Goal: Navigation & Orientation: Find specific page/section

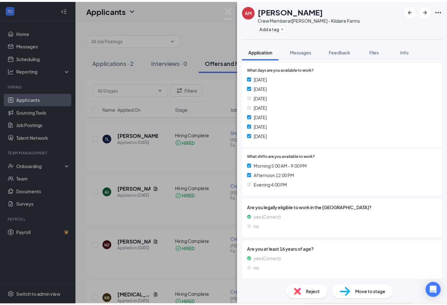
scroll to position [83, 0]
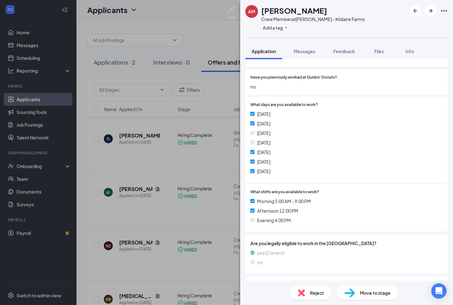
click at [214, 220] on div "AM [PERSON_NAME] Crew Member at [GEOGRAPHIC_DATA][PERSON_NAME] Farms Add a tag …" at bounding box center [226, 152] width 453 height 305
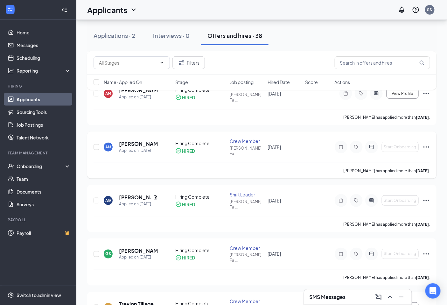
scroll to position [919, 0]
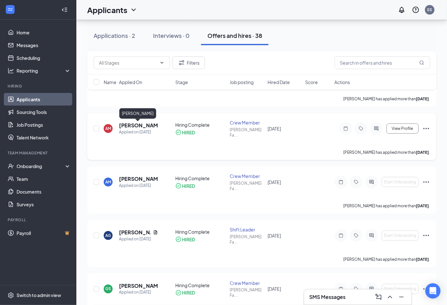
click at [130, 127] on h5 "[PERSON_NAME]" at bounding box center [138, 125] width 39 height 7
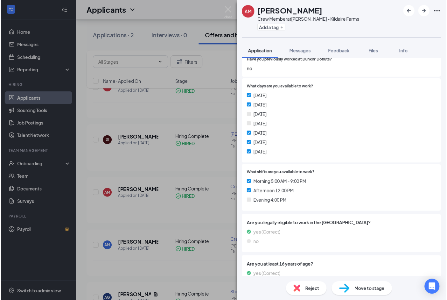
scroll to position [106, 0]
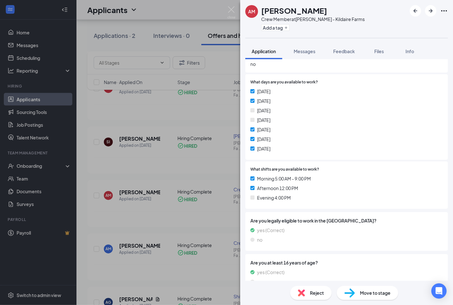
click at [133, 155] on div "AM [PERSON_NAME] Crew Member at [GEOGRAPHIC_DATA][PERSON_NAME] Farms Add a tag …" at bounding box center [226, 152] width 453 height 305
click at [114, 15] on div "Applicants SS" at bounding box center [264, 10] width 376 height 20
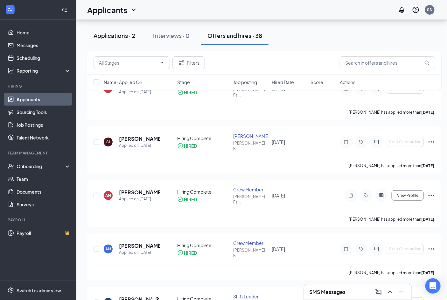
click at [115, 35] on div "Applications · 2" at bounding box center [115, 36] width 42 height 8
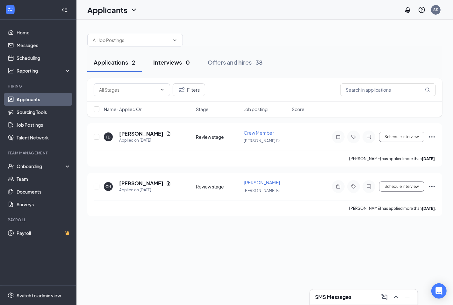
click at [156, 60] on div "Interviews · 0" at bounding box center [171, 62] width 37 height 8
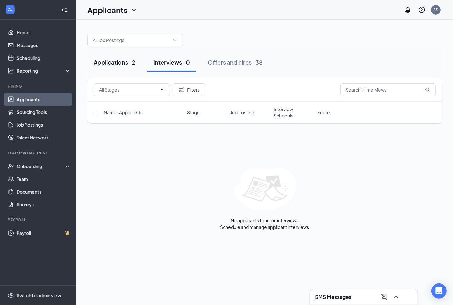
click at [122, 71] on button "Applications · 2" at bounding box center [114, 62] width 54 height 19
